Goal: Task Accomplishment & Management: Manage account settings

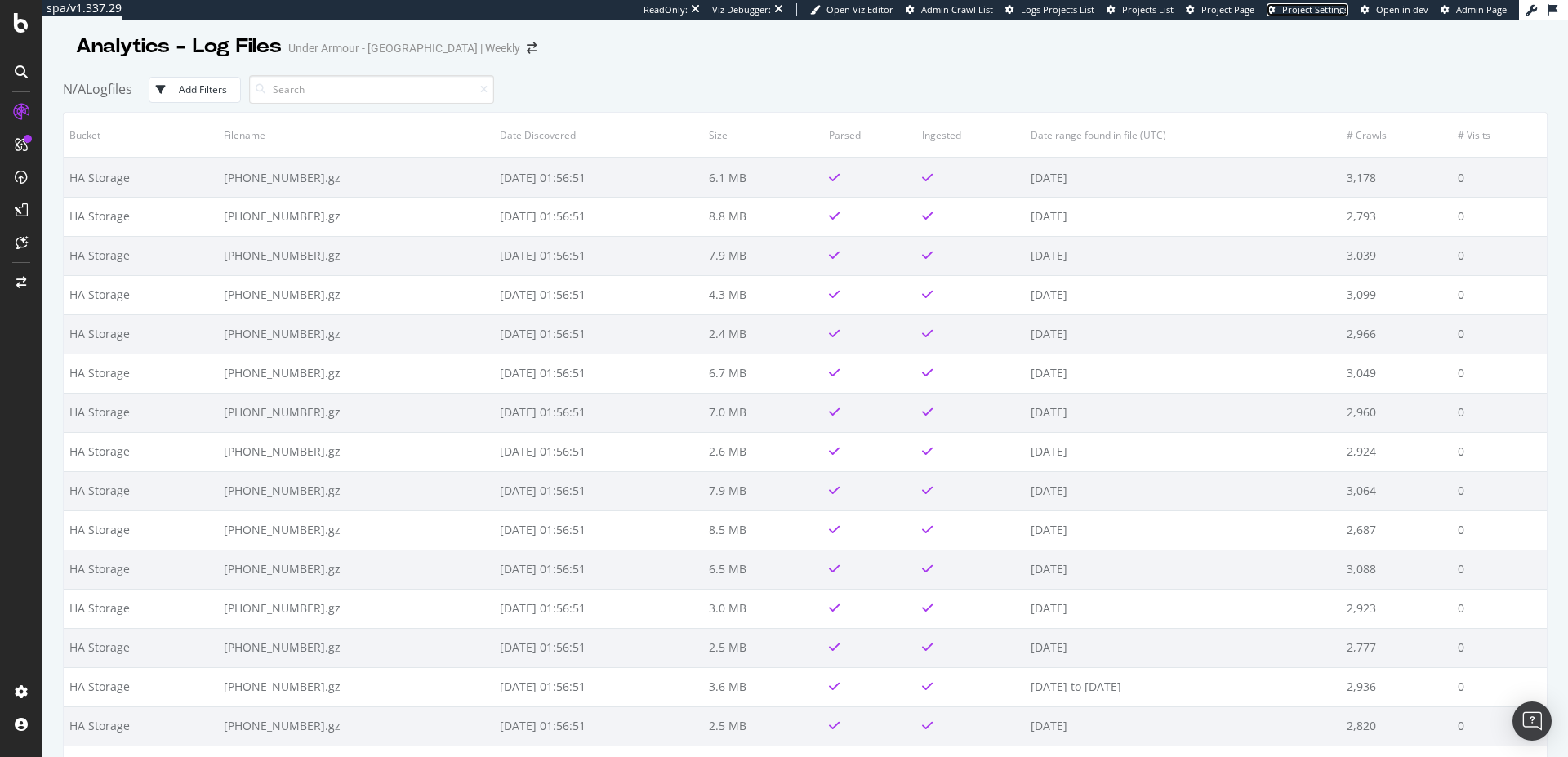
click at [1289, 7] on span "Project Settings" at bounding box center [1315, 9] width 66 height 12
click at [1239, 5] on span "Project Page" at bounding box center [1227, 9] width 53 height 12
click at [134, 615] on div "Settings Project settings" at bounding box center [152, 612] width 216 height 30
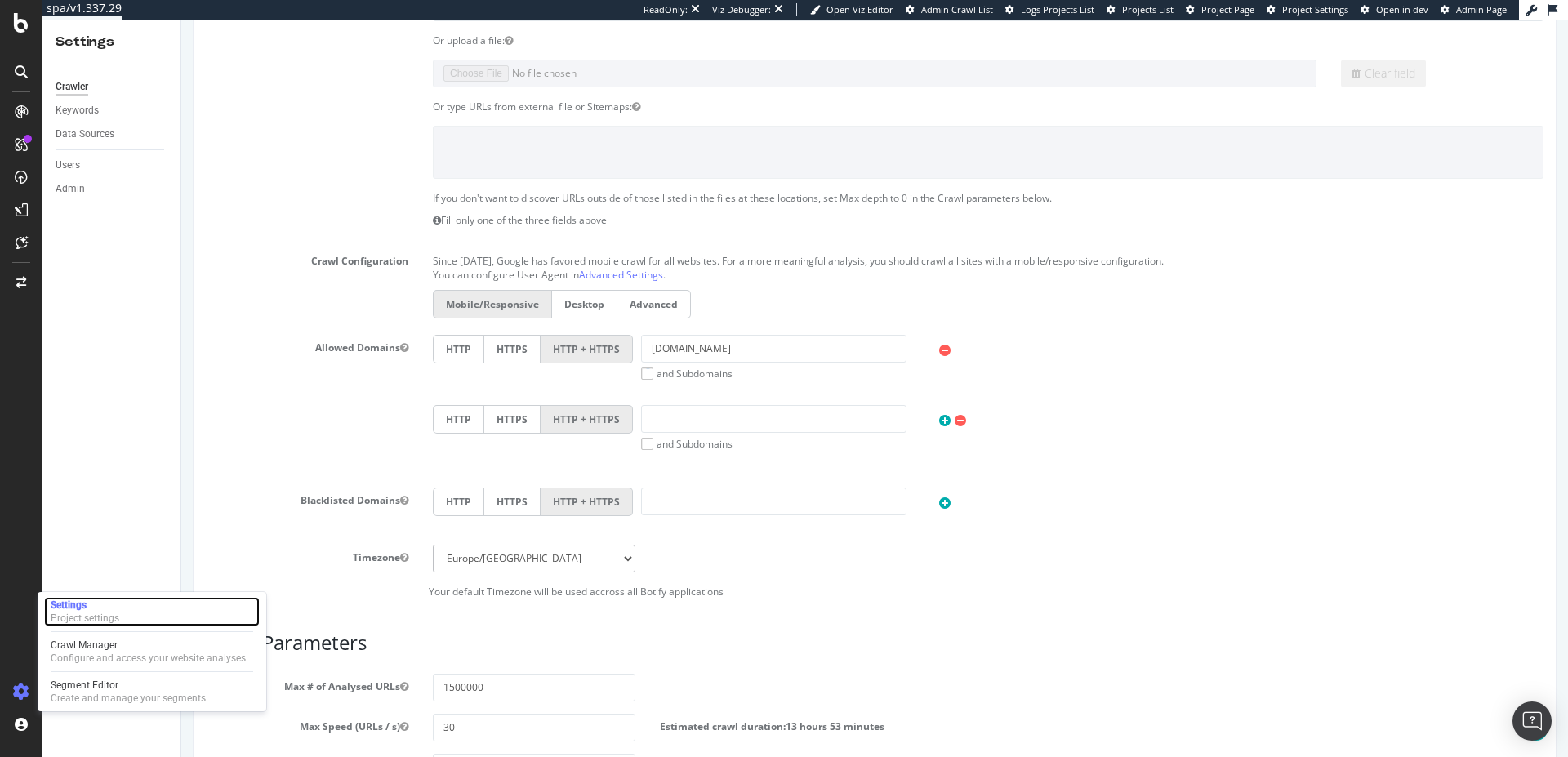
scroll to position [344, 0]
